Goal: Information Seeking & Learning: Learn about a topic

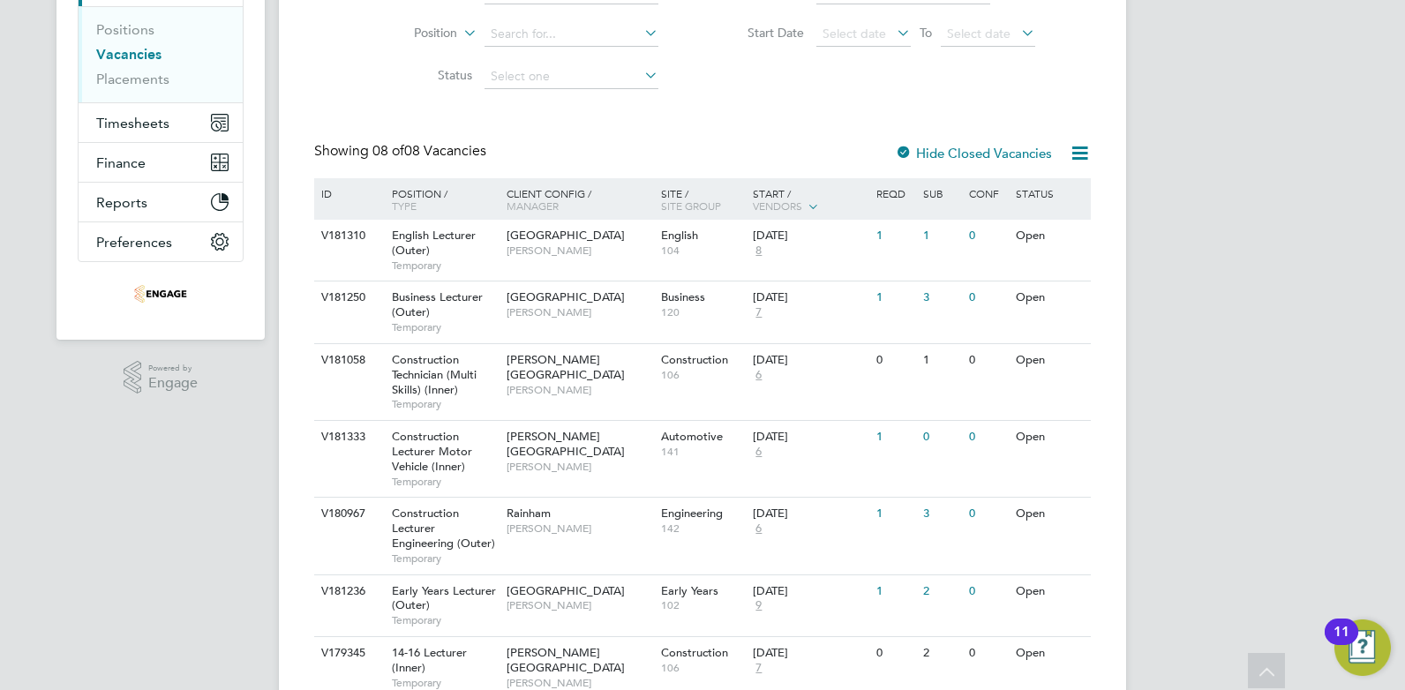
scroll to position [393, 0]
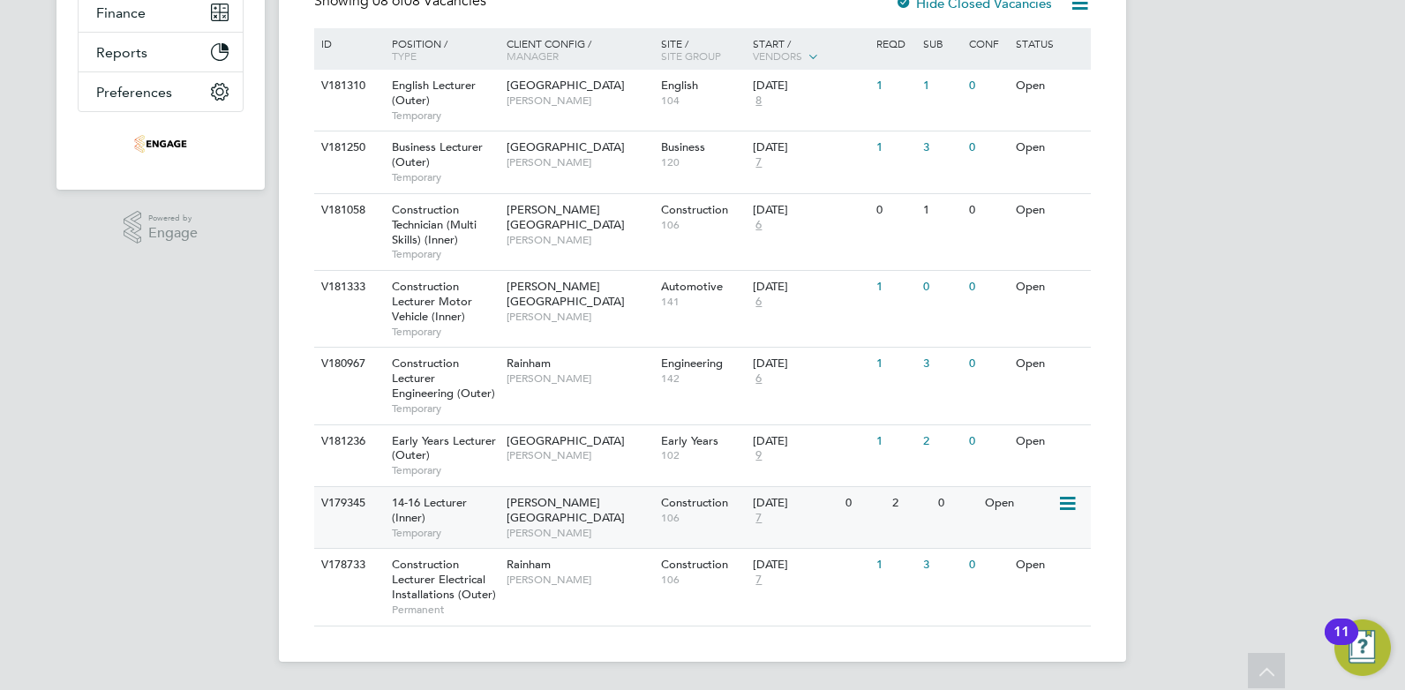
click at [499, 511] on div "14-16 Lecturer (Inner) Temporary" at bounding box center [441, 517] width 124 height 61
click at [993, 86] on div "Open" at bounding box center [1018, 86] width 77 height 33
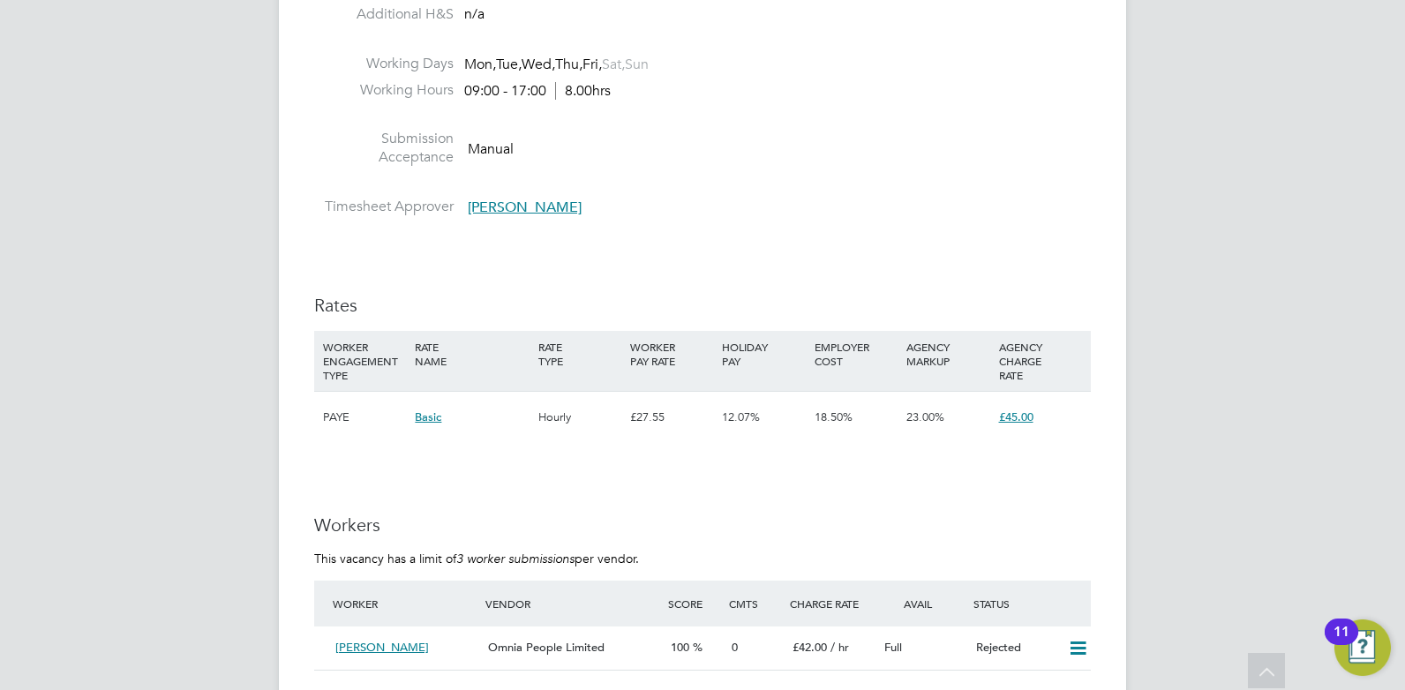
scroll to position [2184, 0]
